Goal: Task Accomplishment & Management: Use online tool/utility

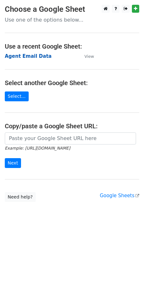
click at [22, 56] on strong "Agent Email Data" at bounding box center [28, 56] width 47 height 6
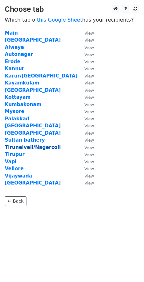
click at [24, 148] on strong "Tirunelveli/Nagercoil" at bounding box center [33, 148] width 56 height 6
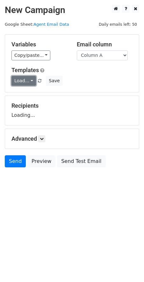
click at [16, 84] on link "Load..." at bounding box center [23, 81] width 24 height 10
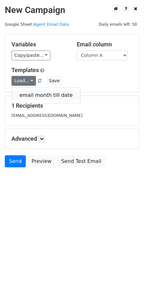
click at [26, 92] on link "email month till date" at bounding box center [46, 95] width 68 height 10
